Goal: Task Accomplishment & Management: Manage account settings

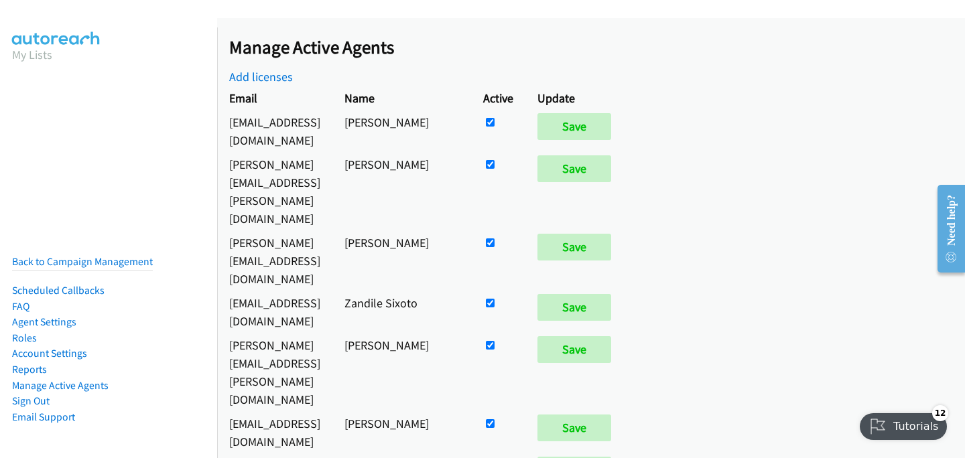
scroll to position [478, 0]
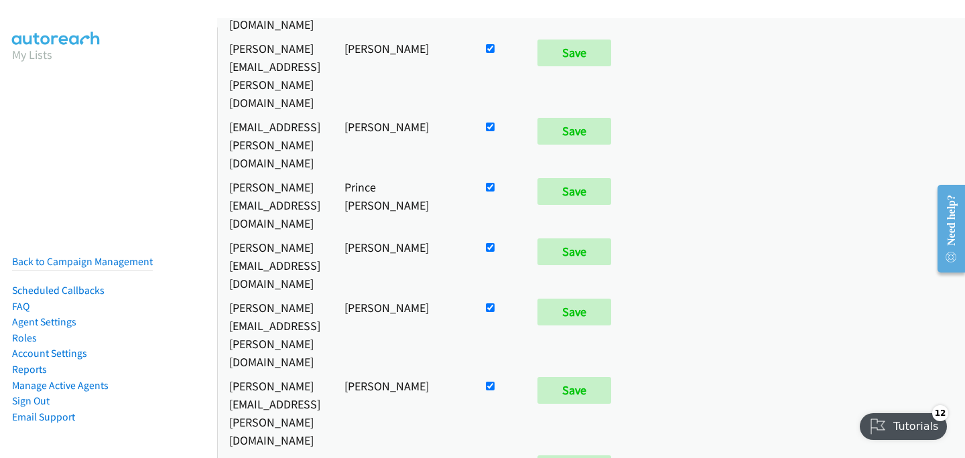
checkbox input "false"
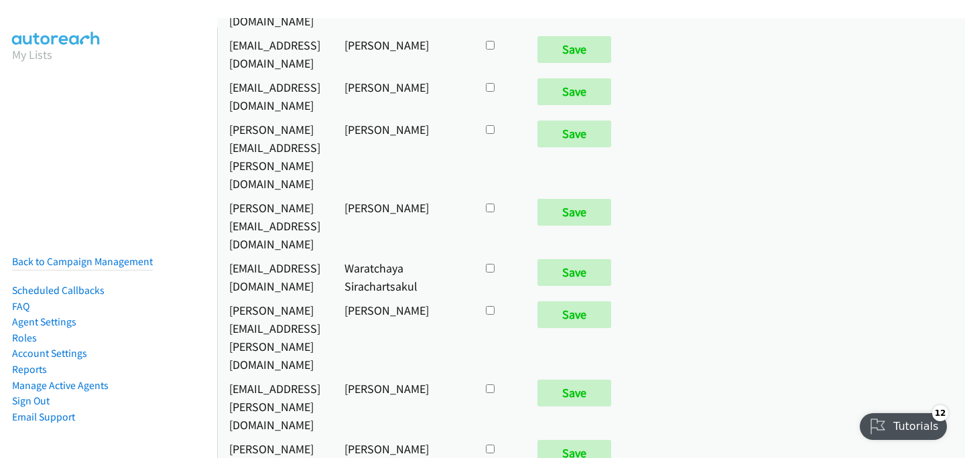
checkbox input "true"
